Goal: Transaction & Acquisition: Purchase product/service

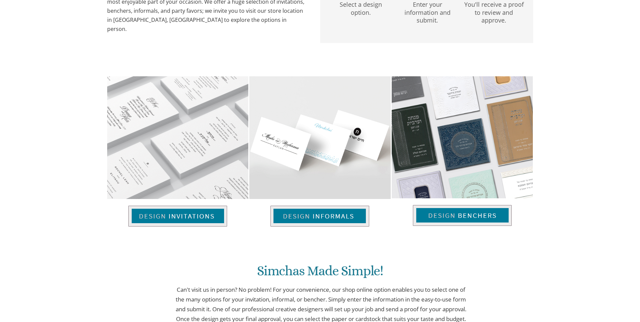
scroll to position [202, 0]
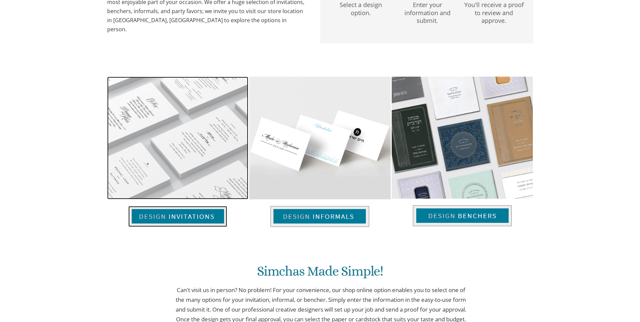
click at [198, 219] on img at bounding box center [177, 216] width 99 height 21
click at [200, 215] on img at bounding box center [177, 216] width 99 height 21
click at [207, 218] on img at bounding box center [177, 216] width 99 height 21
click at [173, 216] on img at bounding box center [177, 216] width 99 height 21
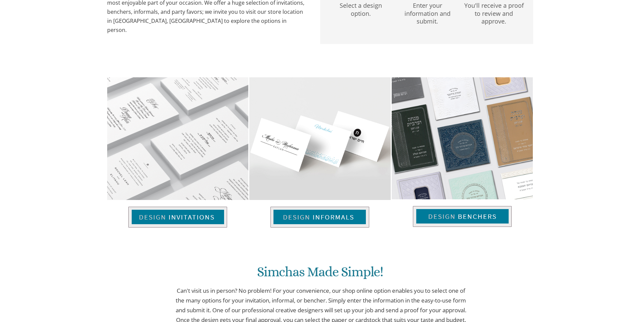
click at [213, 219] on img at bounding box center [177, 217] width 99 height 21
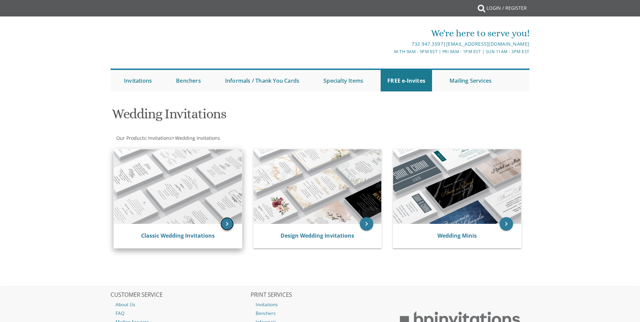
click at [231, 222] on icon "keyboard_arrow_right" at bounding box center [226, 223] width 13 height 13
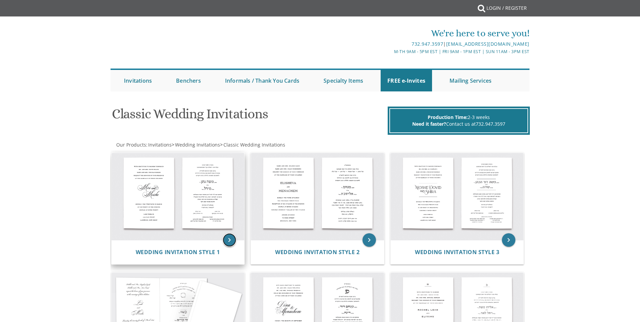
click at [228, 243] on icon "keyboard_arrow_right" at bounding box center [229, 239] width 13 height 13
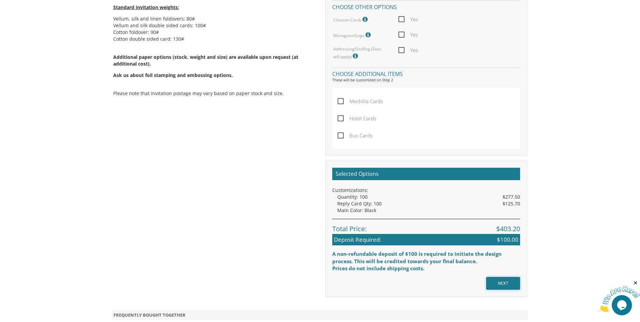
click at [501, 283] on input "NEXT" at bounding box center [503, 283] width 34 height 13
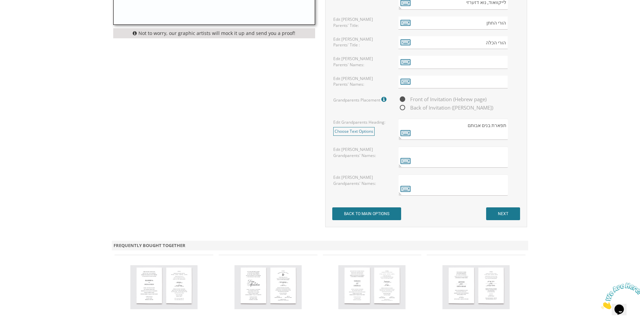
scroll to position [525, 0]
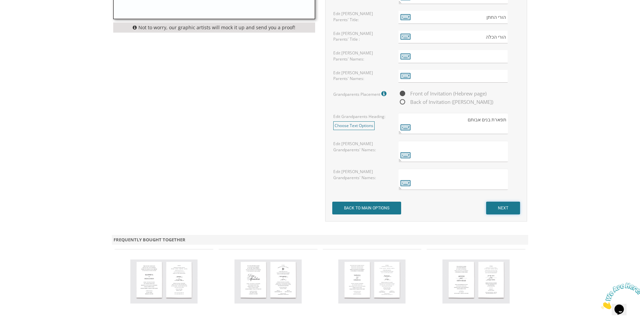
click at [504, 209] on input "NEXT" at bounding box center [503, 208] width 34 height 13
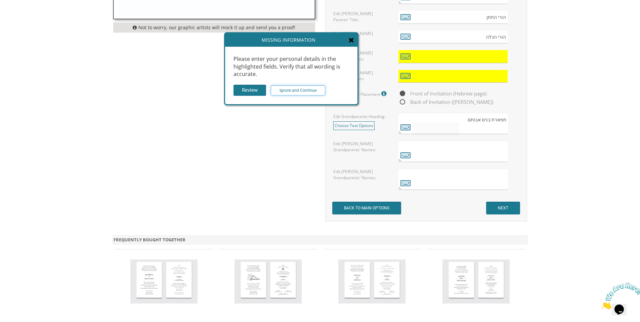
click at [314, 86] on input "Ignore and Continue" at bounding box center [298, 90] width 54 height 10
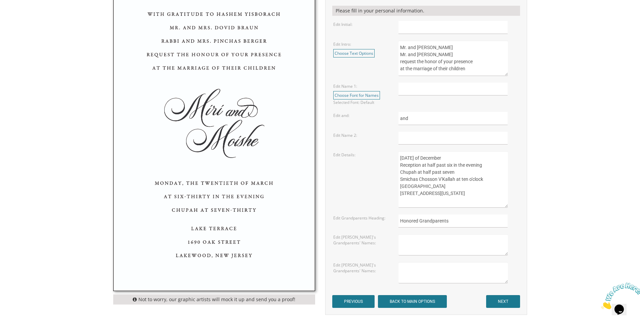
scroll to position [257, 0]
click at [502, 302] on input "NEXT" at bounding box center [503, 301] width 34 height 13
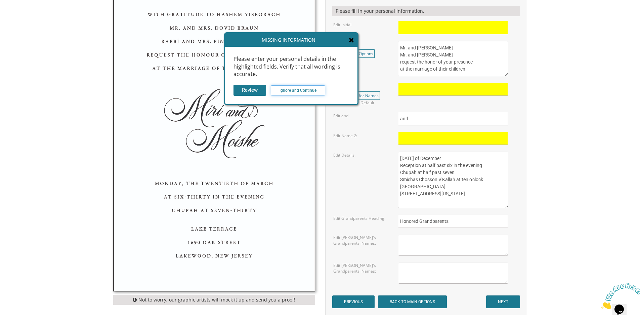
click at [307, 91] on input "Ignore and Continue" at bounding box center [298, 90] width 54 height 10
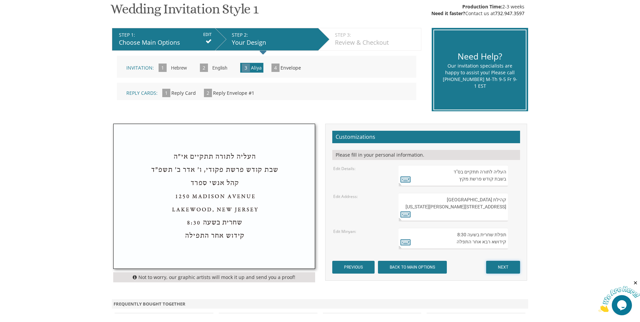
click at [513, 265] on input "NEXT" at bounding box center [503, 267] width 34 height 13
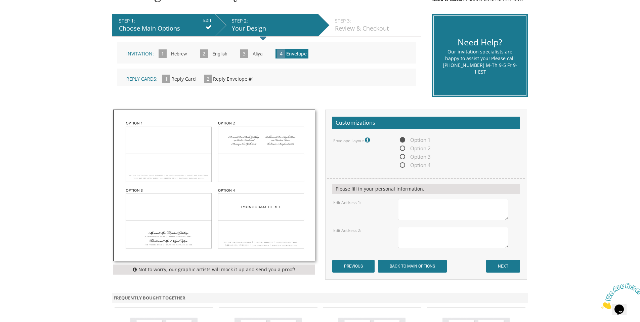
scroll to position [146, 0]
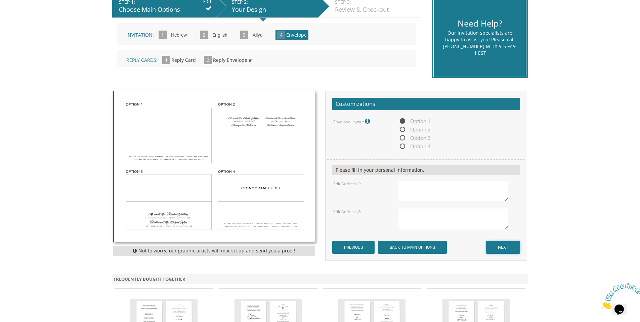
click at [510, 244] on input "NEXT" at bounding box center [503, 247] width 34 height 13
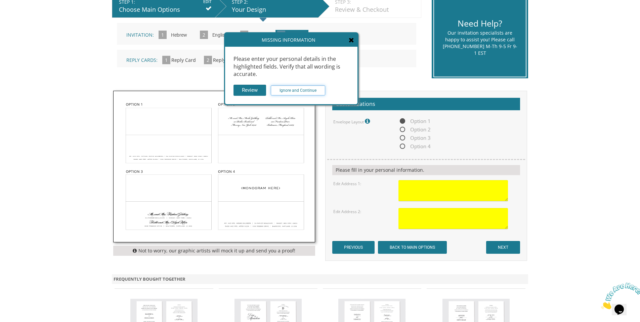
click at [304, 90] on input "Ignore and Continue" at bounding box center [298, 90] width 54 height 10
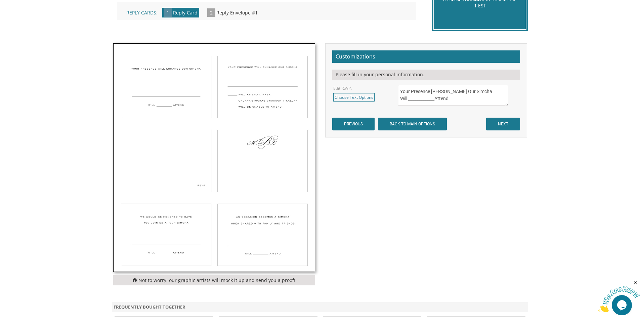
scroll to position [191, 0]
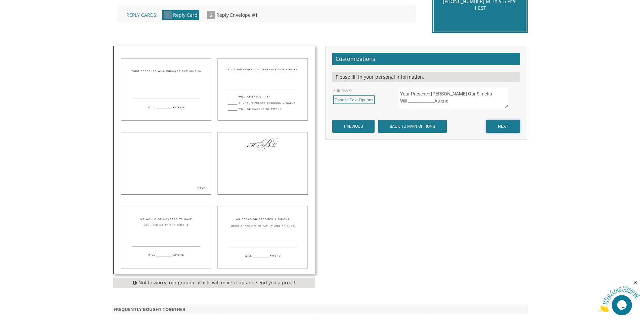
click at [500, 125] on input "NEXT" at bounding box center [503, 126] width 34 height 13
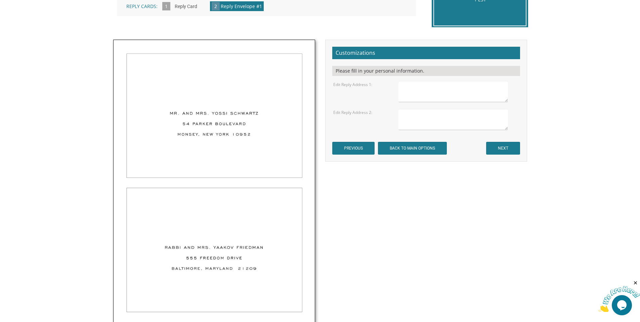
scroll to position [203, 0]
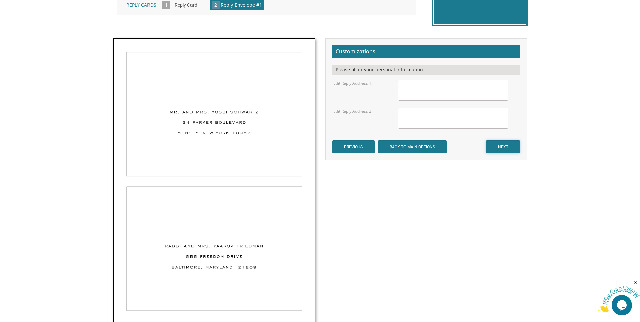
click at [507, 148] on input "NEXT" at bounding box center [503, 146] width 34 height 13
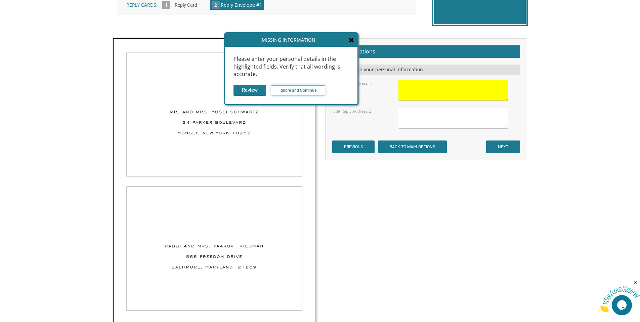
click at [298, 89] on input "Ignore and Continue" at bounding box center [298, 90] width 54 height 10
click at [289, 90] on input "Ignore and Continue" at bounding box center [298, 90] width 54 height 10
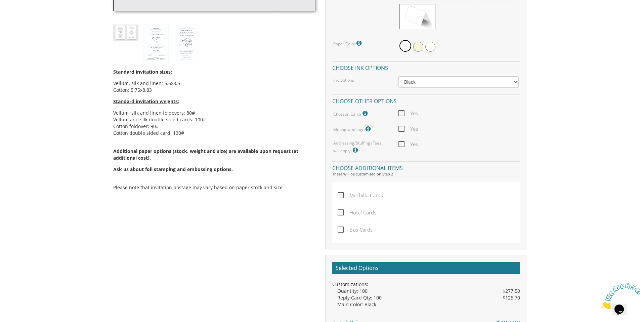
scroll to position [394, 0]
